Goal: Check status: Check status

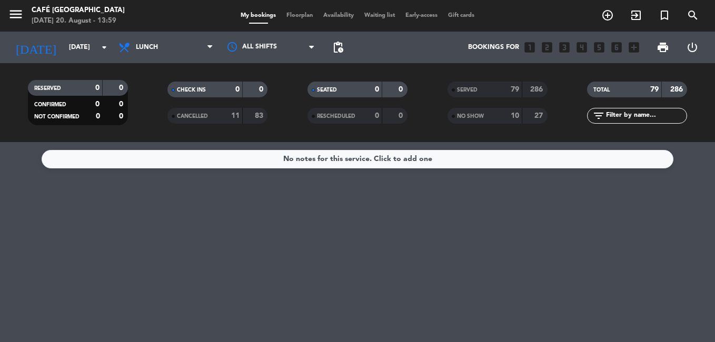
click at [506, 93] on div "79" at bounding box center [508, 90] width 21 height 12
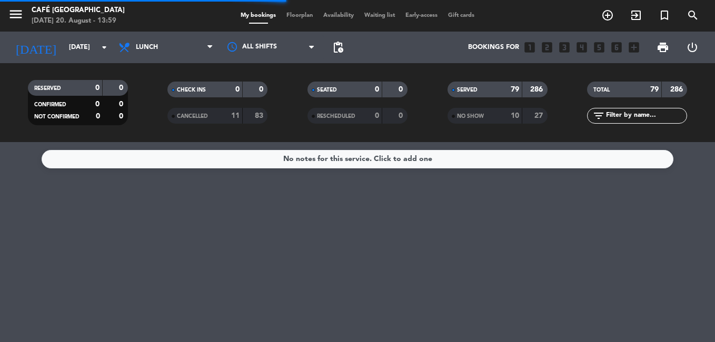
click at [615, 116] on input "text" at bounding box center [646, 116] width 82 height 12
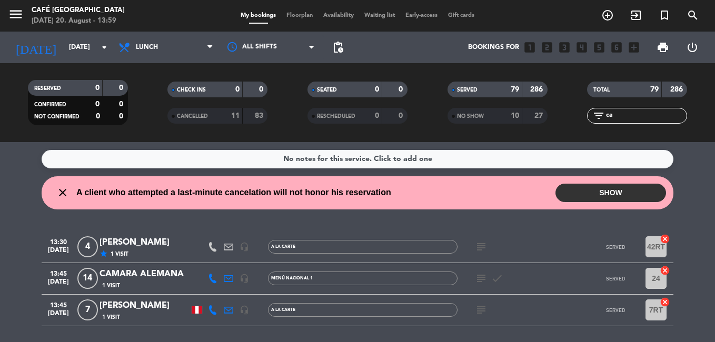
type input "c"
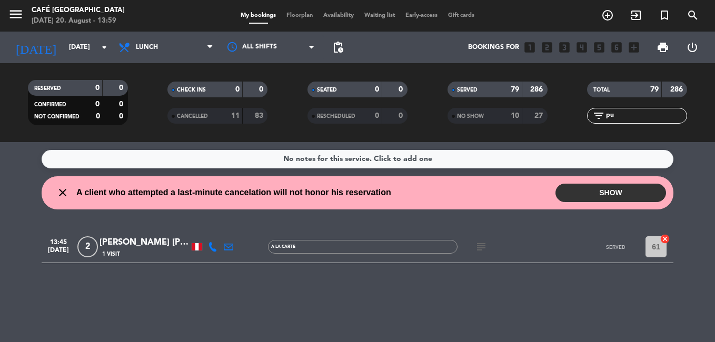
type input "p"
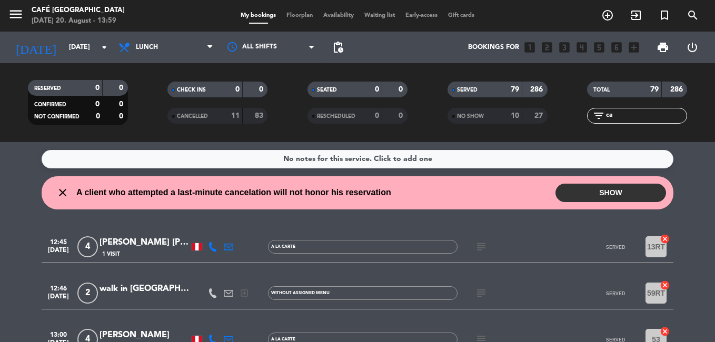
type input "c"
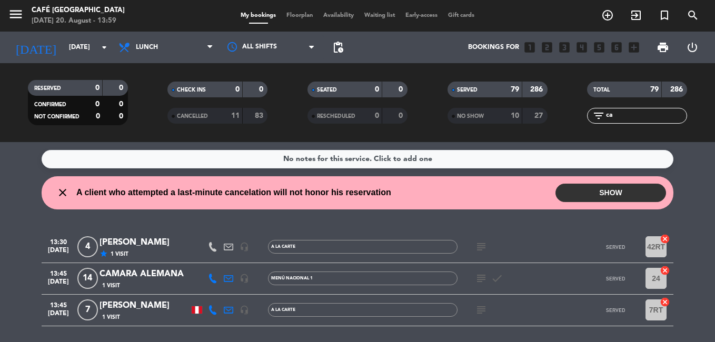
type input "c"
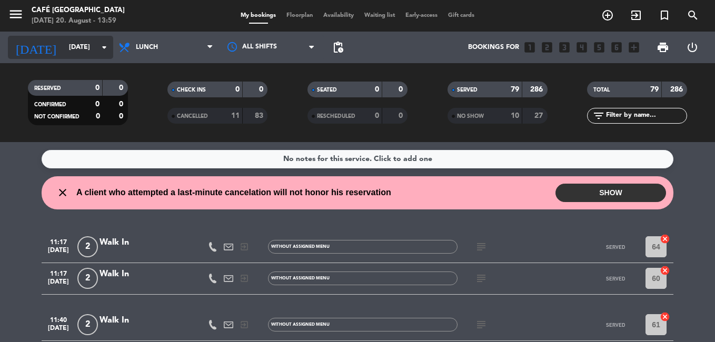
click at [76, 39] on input "[DATE]" at bounding box center [108, 47] width 89 height 18
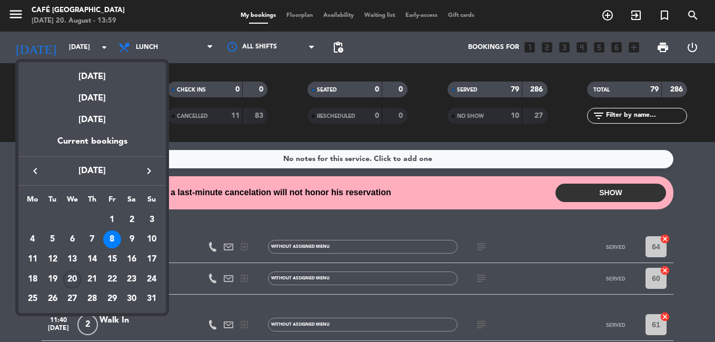
click at [75, 281] on div "20" at bounding box center [72, 280] width 18 height 18
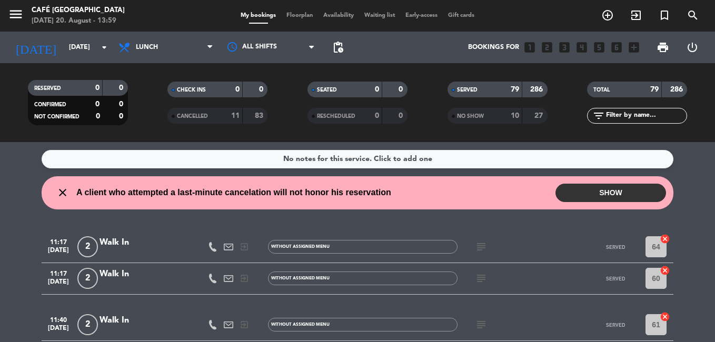
type input "[DATE]"
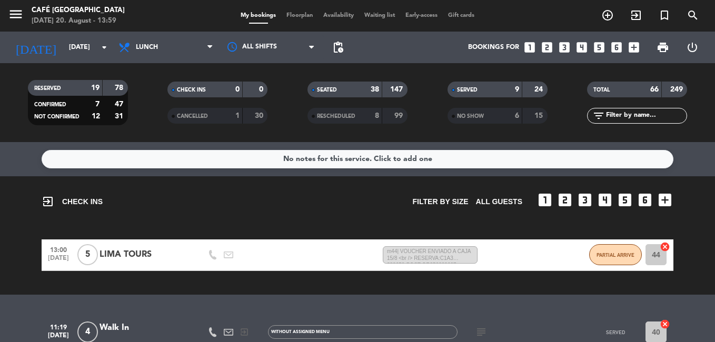
click at [606, 115] on input "text" at bounding box center [646, 116] width 82 height 12
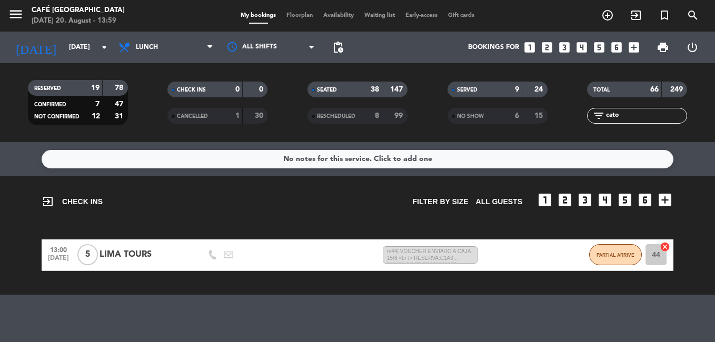
click at [628, 110] on input "cato" at bounding box center [646, 116] width 82 height 12
type input "pu"
click at [157, 47] on span "Lunch" at bounding box center [147, 47] width 22 height 7
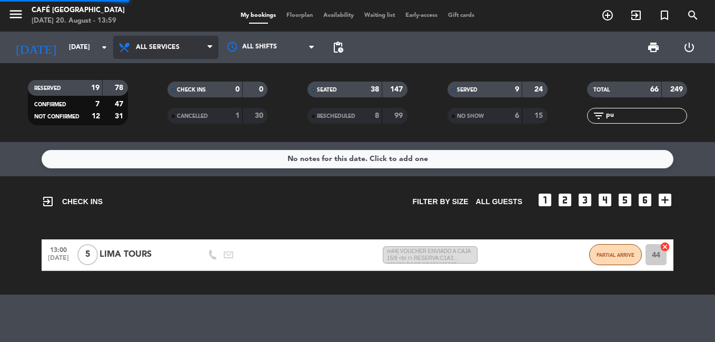
click at [171, 74] on div "menu Café Museo Larco [DATE] 20. August - 13:59 My bookings Floorplan Availabil…" at bounding box center [357, 71] width 715 height 142
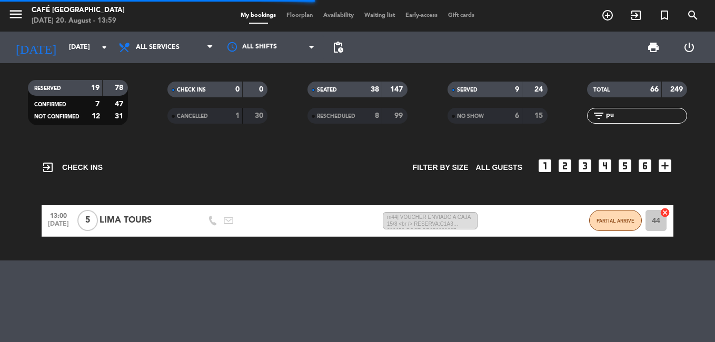
click at [637, 114] on input "pu" at bounding box center [646, 116] width 82 height 12
click at [625, 119] on input "puc" at bounding box center [646, 116] width 82 height 12
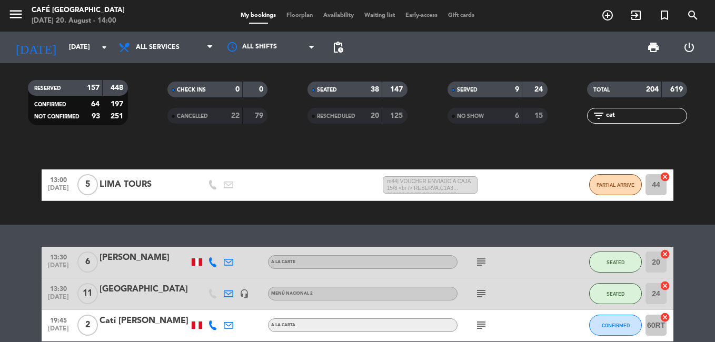
scroll to position [88, 0]
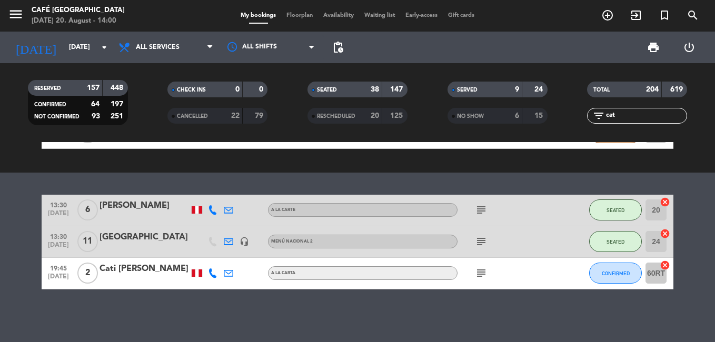
click at [151, 236] on div "[GEOGRAPHIC_DATA]" at bounding box center [143, 238] width 89 height 14
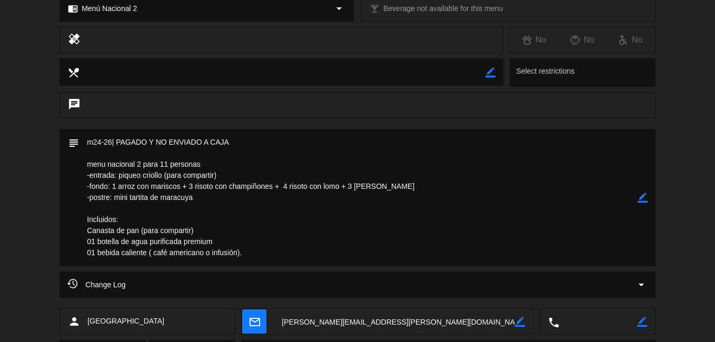
scroll to position [421, 0]
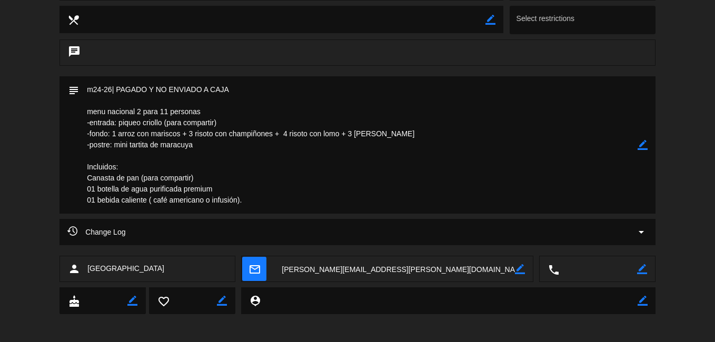
click at [319, 271] on textarea at bounding box center [394, 269] width 241 height 26
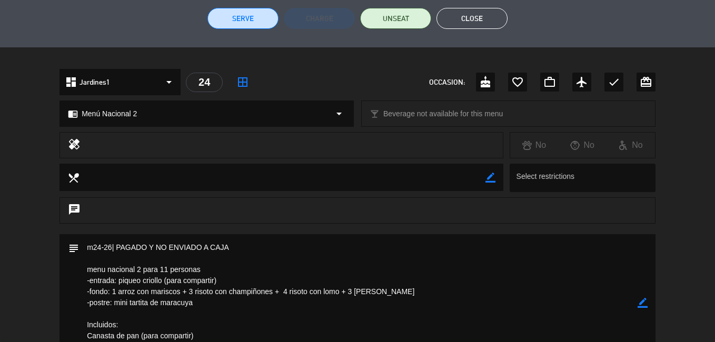
scroll to position [105, 0]
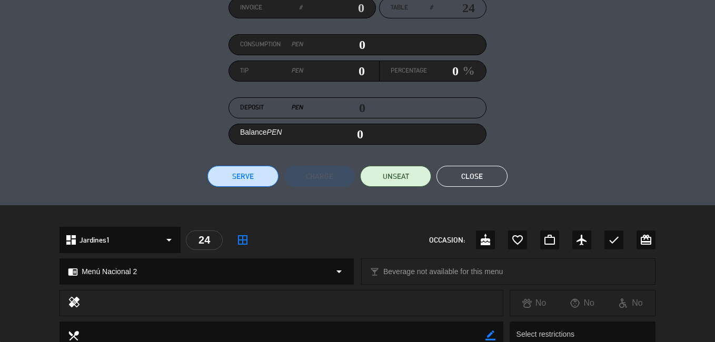
click at [468, 179] on button "Close" at bounding box center [471, 176] width 71 height 21
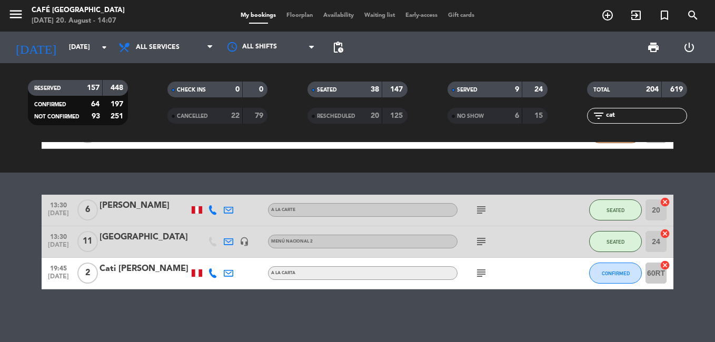
click at [620, 118] on input "cat" at bounding box center [646, 116] width 82 height 12
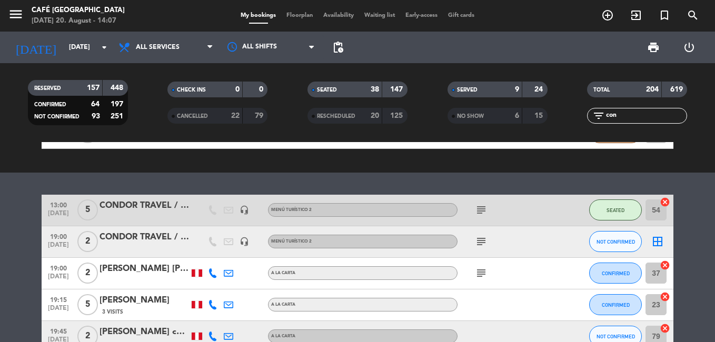
type input "cond"
